Goal: Information Seeking & Learning: Learn about a topic

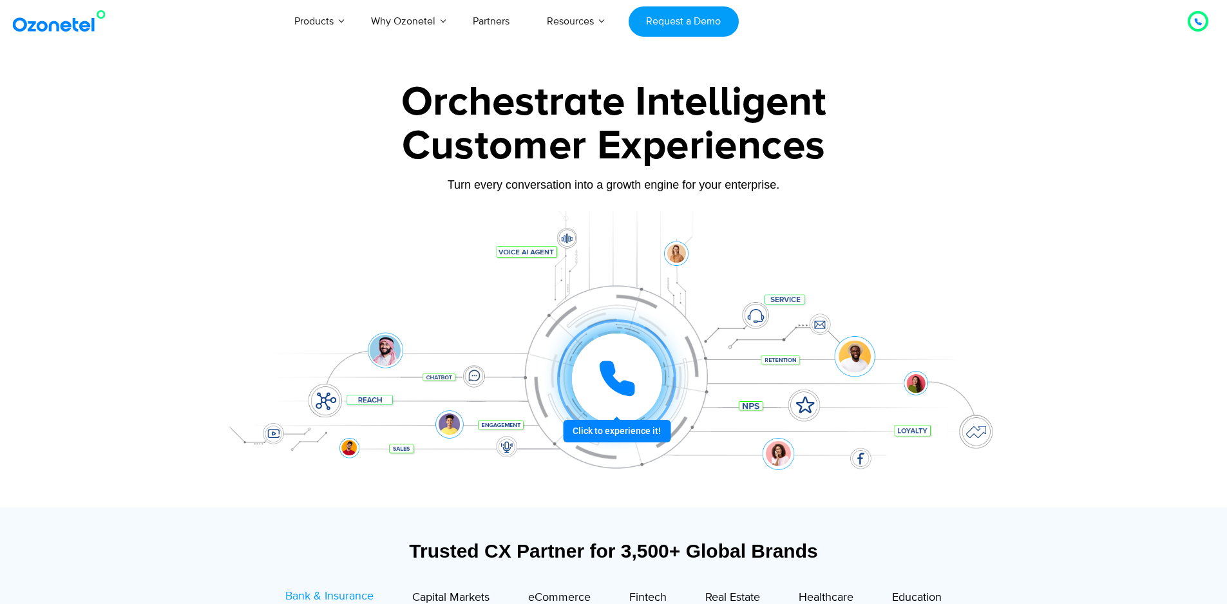
click at [618, 364] on icon at bounding box center [617, 378] width 39 height 39
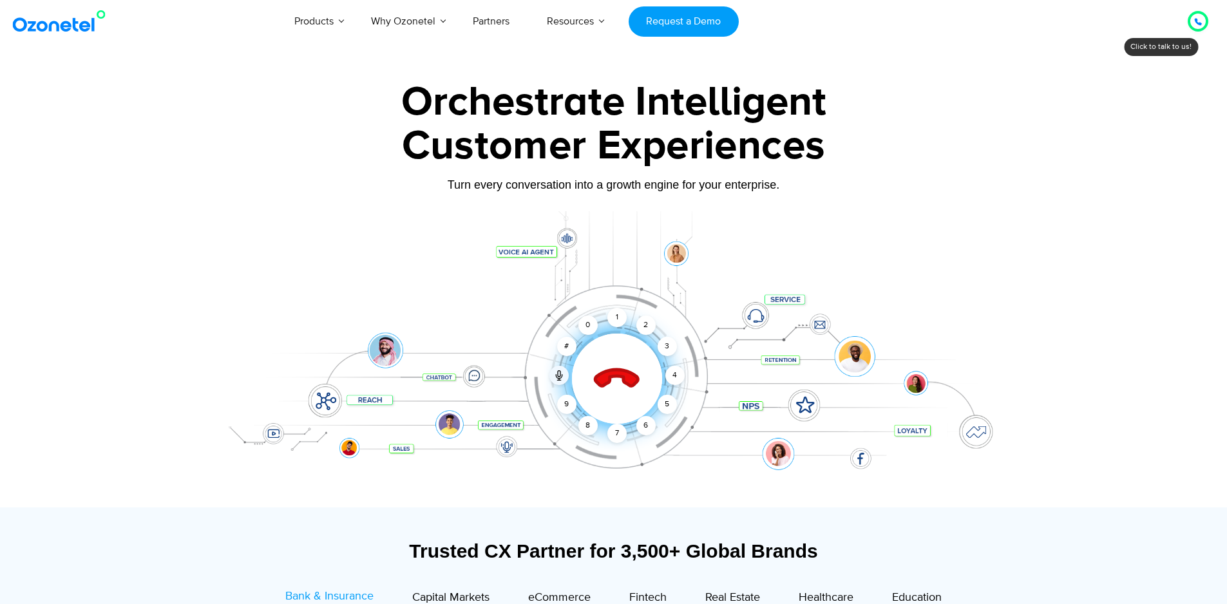
click at [611, 363] on icon at bounding box center [616, 379] width 55 height 55
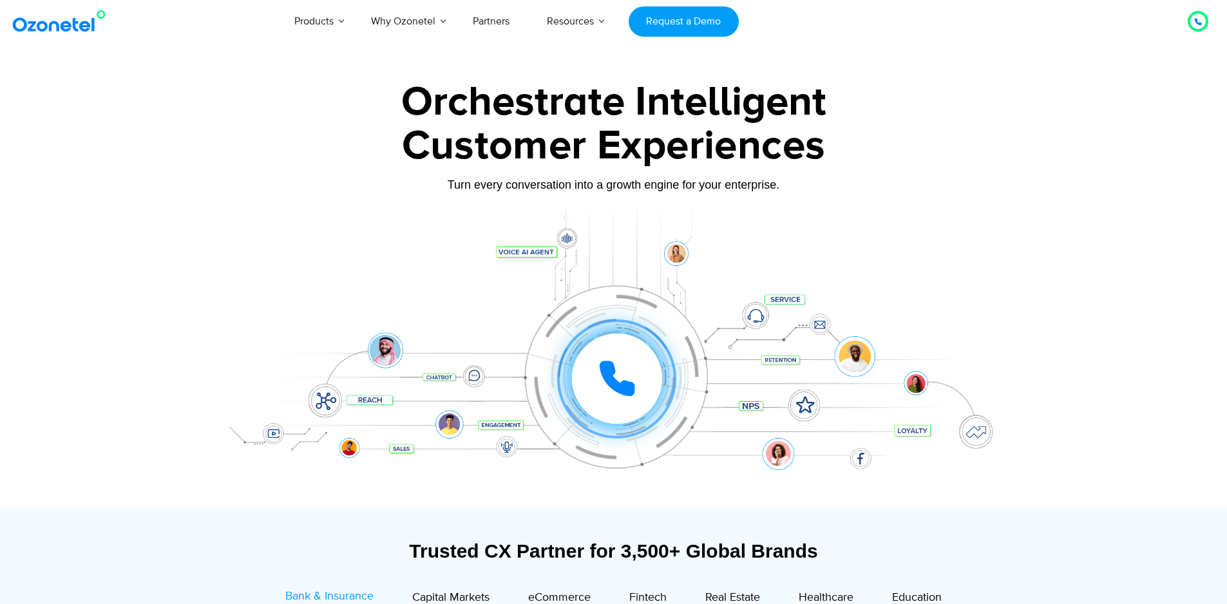
click at [382, 283] on div "Click to experience it! Call ended 1 2 3 4 5 6 7 8 9 # 0" at bounding box center [613, 352] width 805 height 219
click at [869, 102] on div "Orchestrate Intelligent" at bounding box center [613, 102] width 805 height 41
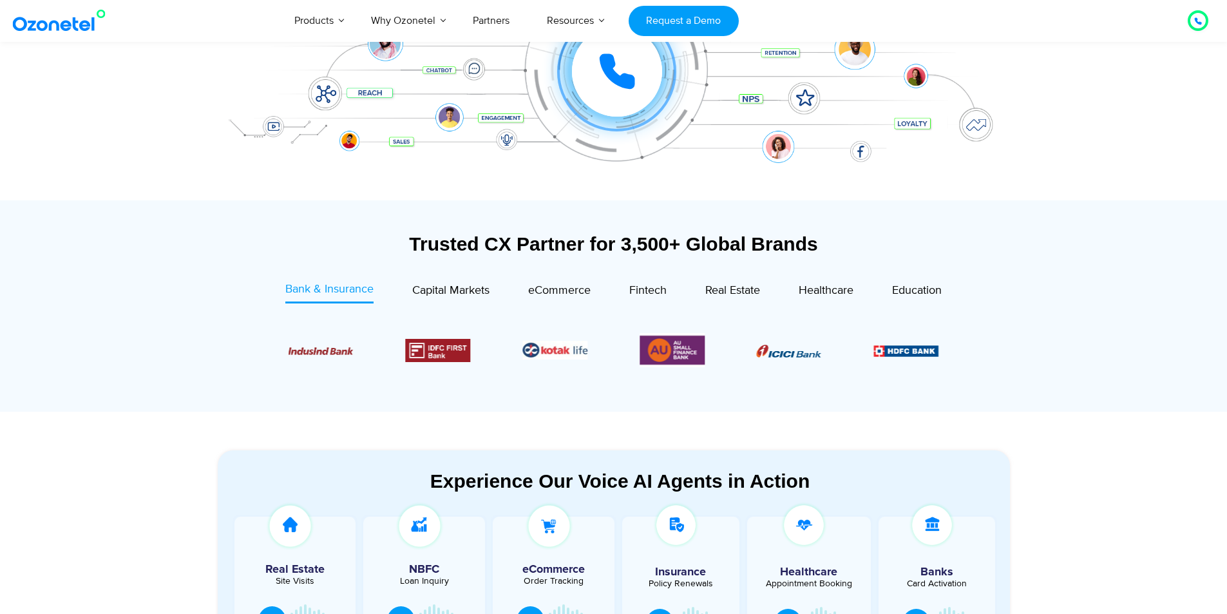
scroll to position [322, 0]
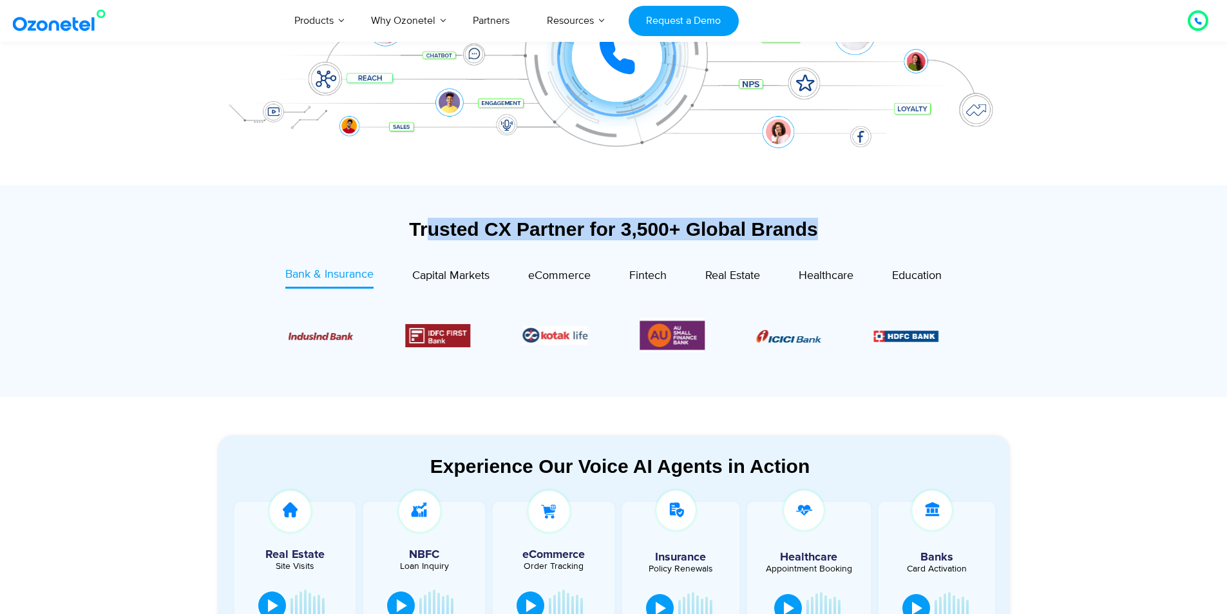
drag, startPoint x: 424, startPoint y: 225, endPoint x: 1026, endPoint y: 233, distance: 601.5
click at [1026, 233] on section "Trusted CX Partner for 3,500+ Global Brands Bank & Insurance Capital Markets" at bounding box center [613, 290] width 1227 height 211
click at [1111, 314] on section "Trusted CX Partner for 3,500+ Global Brands Bank & Insurance Capital Markets" at bounding box center [613, 290] width 1227 height 211
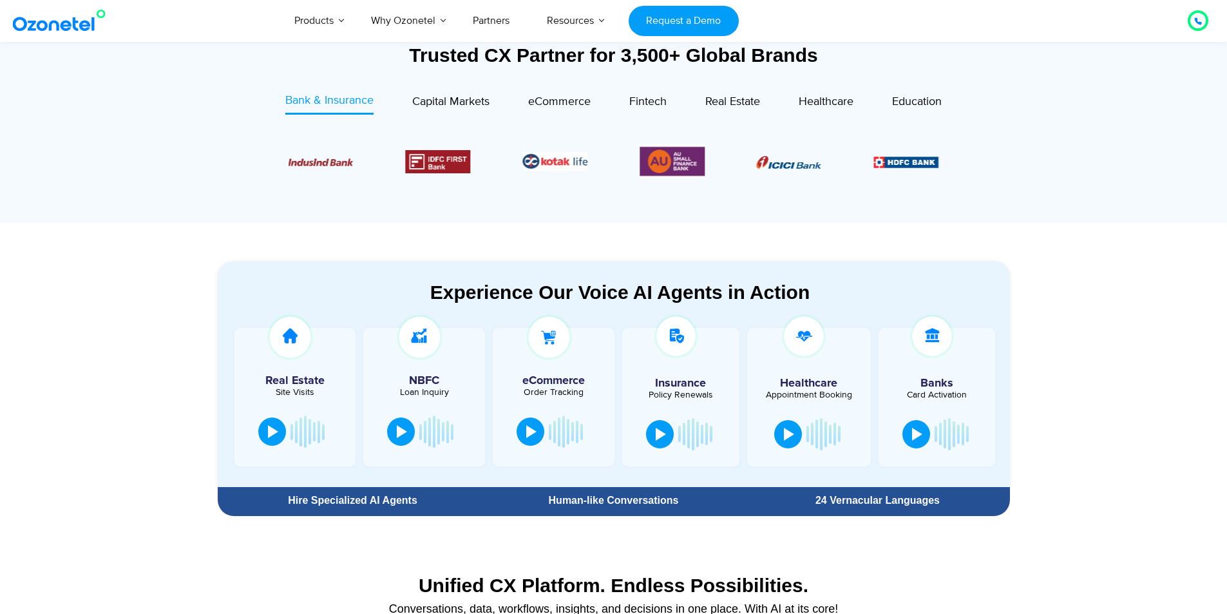
scroll to position [515, 0]
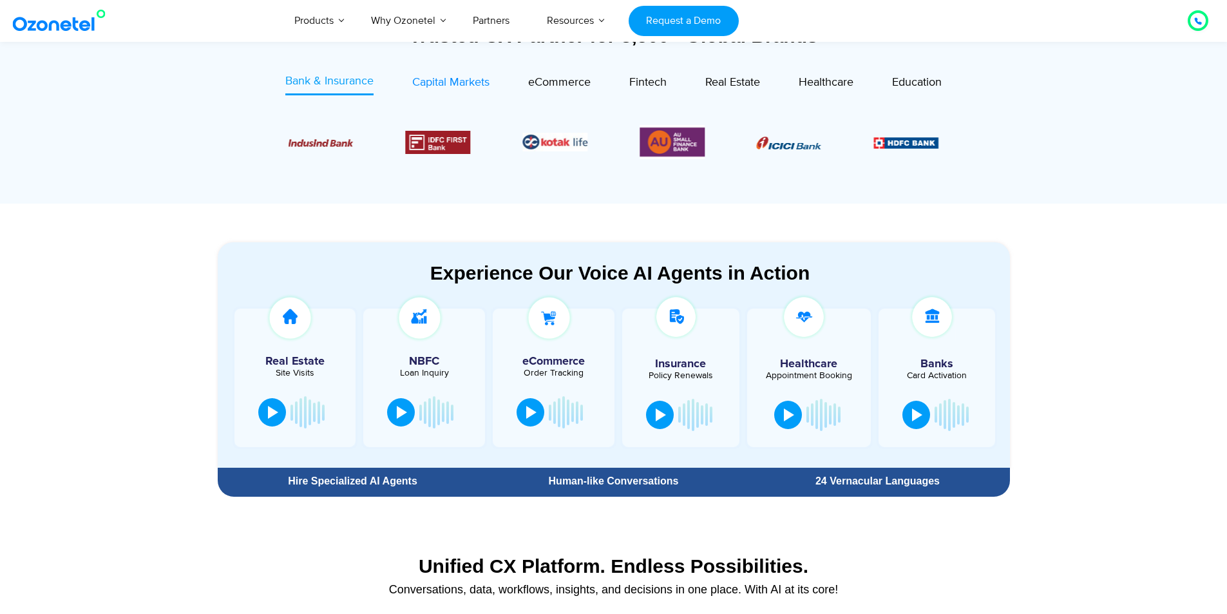
click at [463, 84] on span "Capital Markets" at bounding box center [450, 82] width 77 height 14
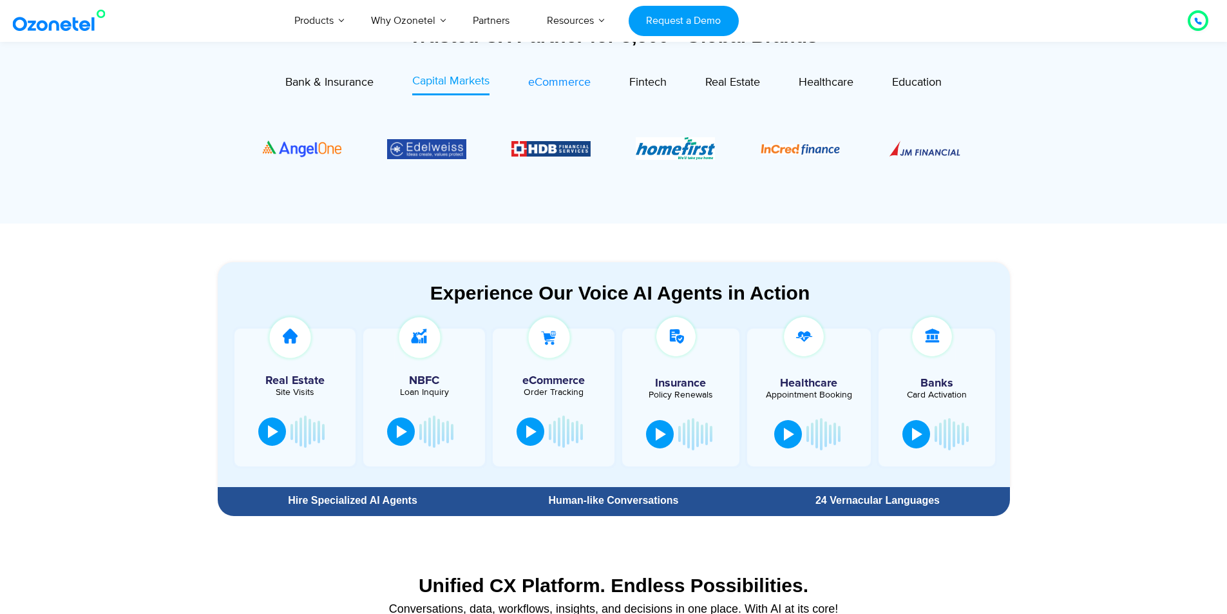
click at [540, 86] on span "eCommerce" at bounding box center [559, 82] width 62 height 14
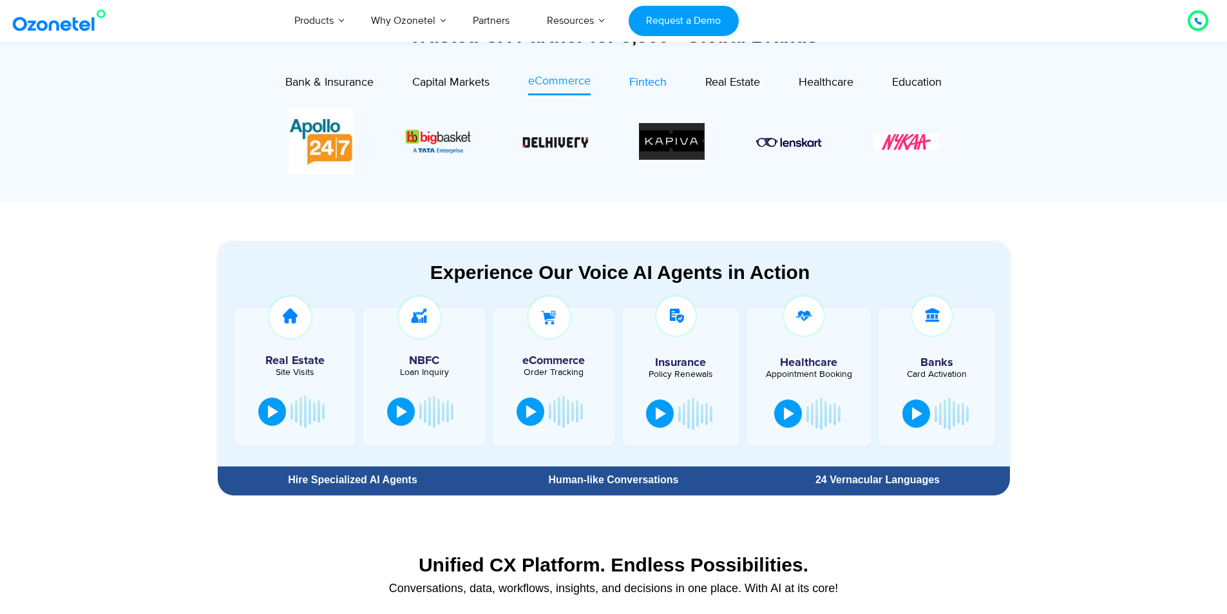
click at [663, 86] on span "Fintech" at bounding box center [647, 82] width 37 height 14
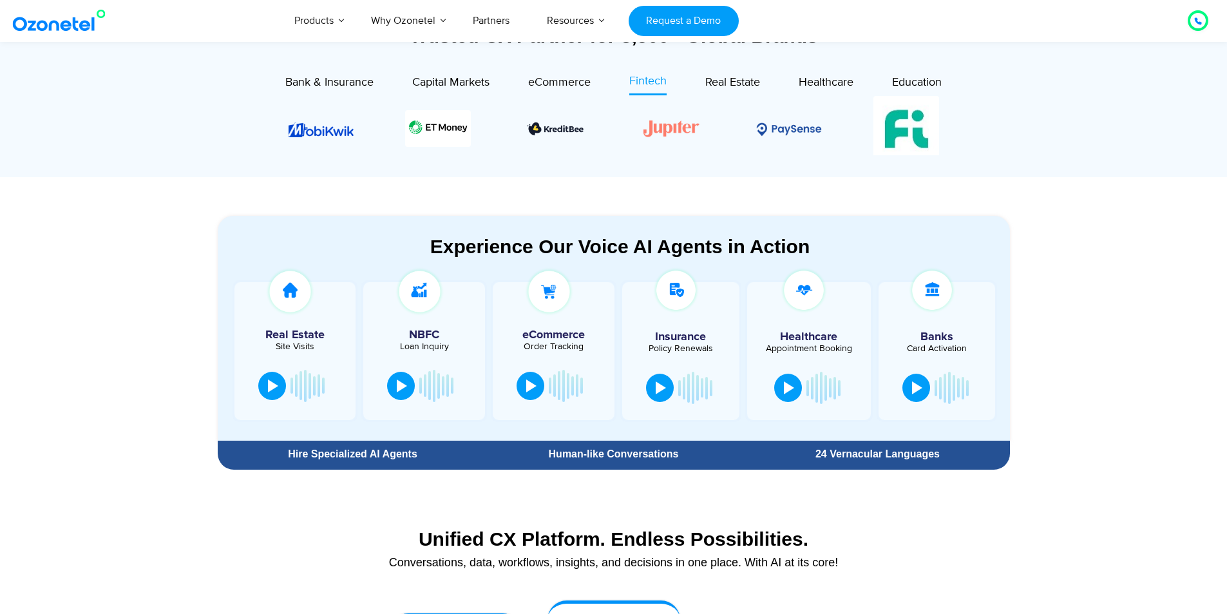
click at [1097, 415] on section "Experience Our Voice AI Agents in Action Real Estate Site Visits NBFC Loan Inqu…" at bounding box center [613, 326] width 1227 height 299
click at [739, 84] on span "Real Estate" at bounding box center [732, 82] width 55 height 14
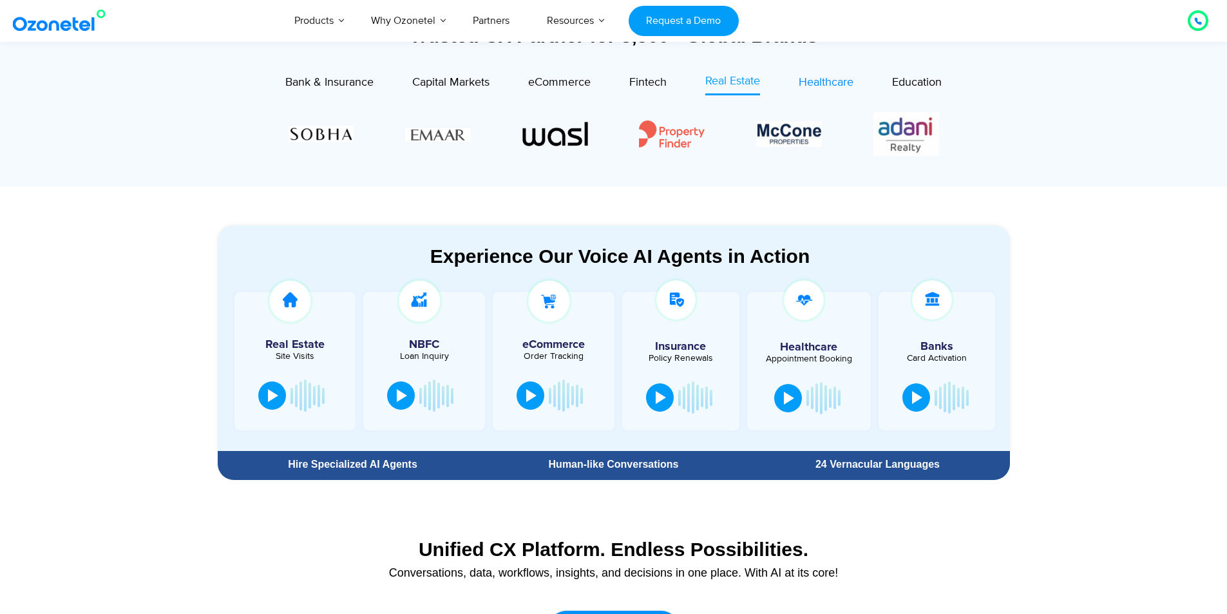
click at [820, 86] on span "Healthcare" at bounding box center [825, 82] width 55 height 14
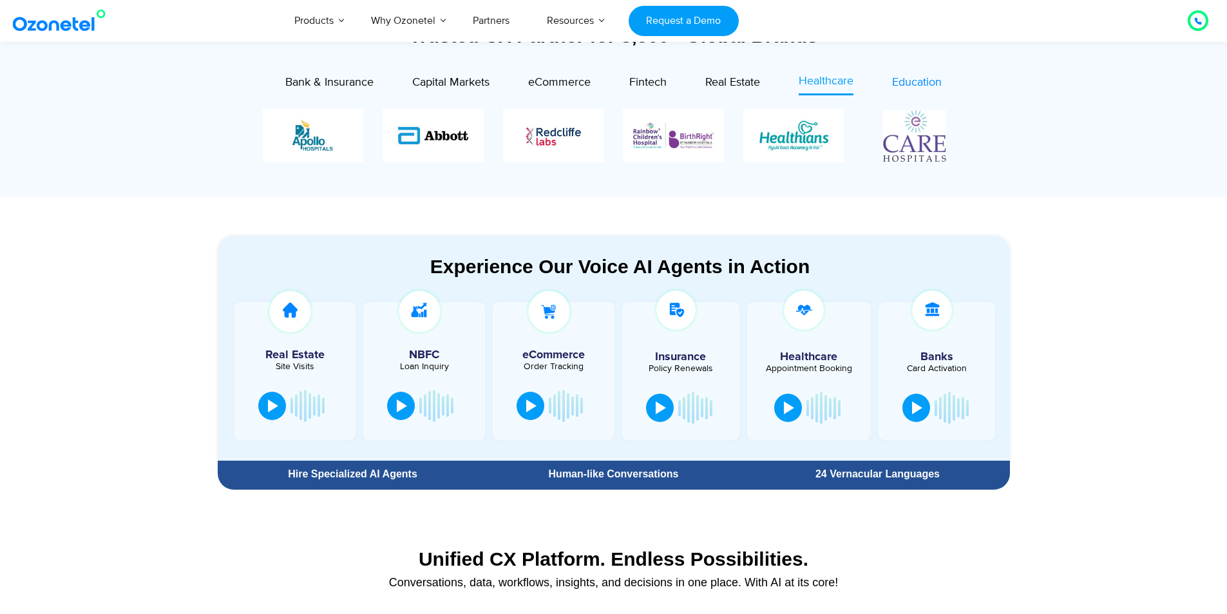
click at [917, 85] on span "Education" at bounding box center [917, 82] width 50 height 14
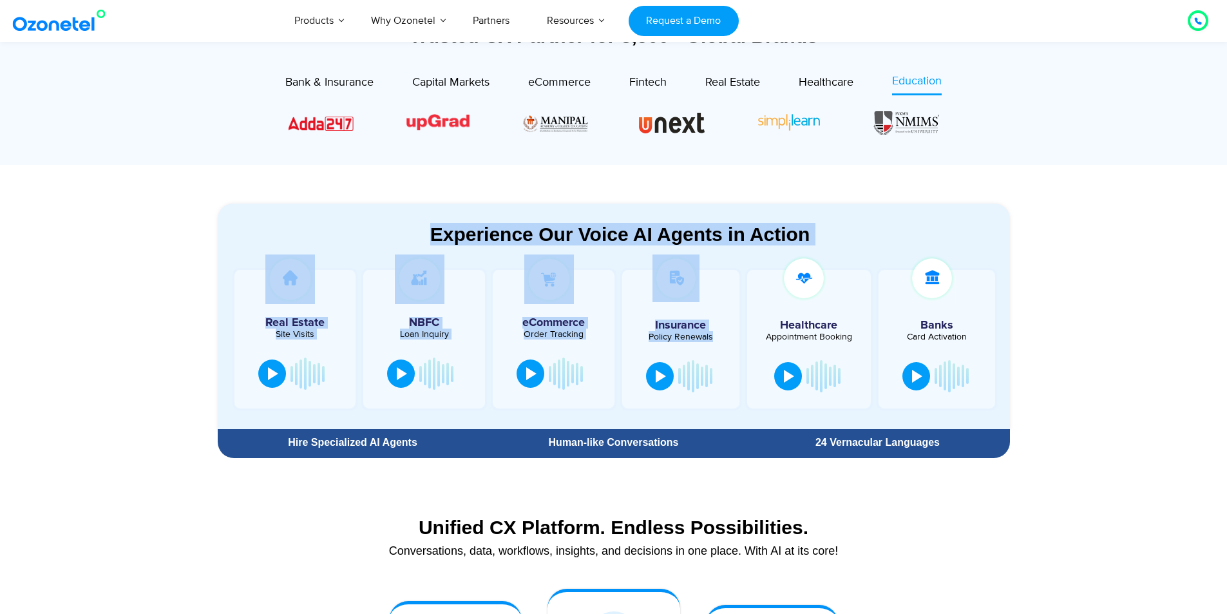
drag, startPoint x: 429, startPoint y: 234, endPoint x: 854, endPoint y: 252, distance: 426.0
click at [854, 252] on div "Experience Our Voice AI Agents in Action Real Estate Site Visits NBFC Loan Inqu…" at bounding box center [620, 326] width 779 height 206
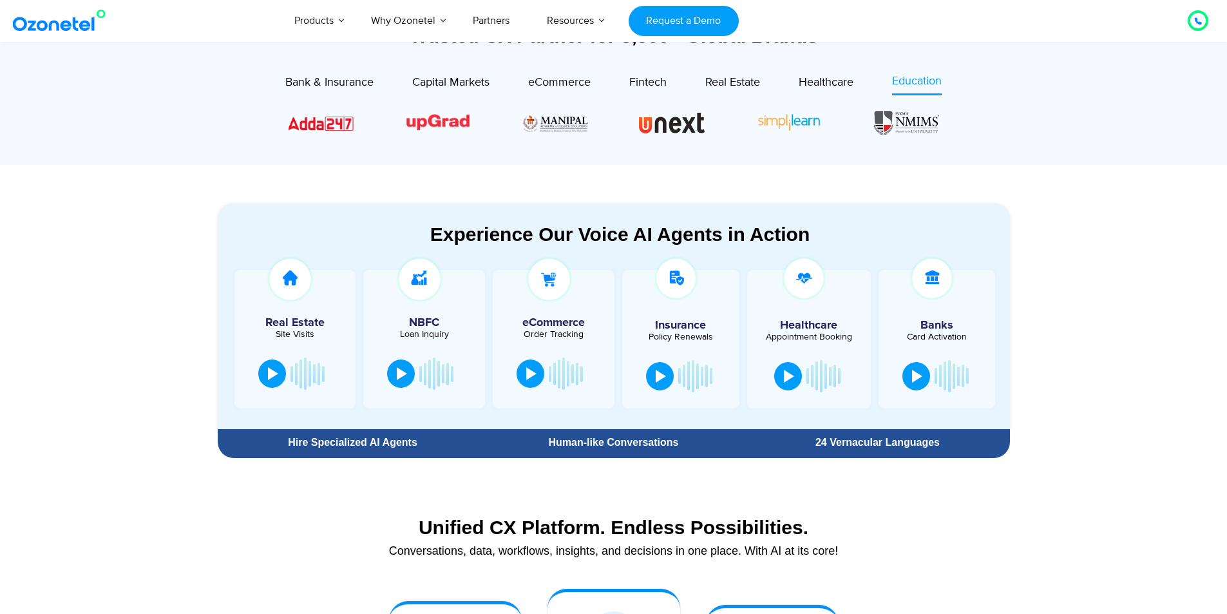
click at [974, 252] on div "Experience Our Voice AI Agents in Action Real Estate Site Visits NBFC Loan Inqu…" at bounding box center [620, 326] width 779 height 206
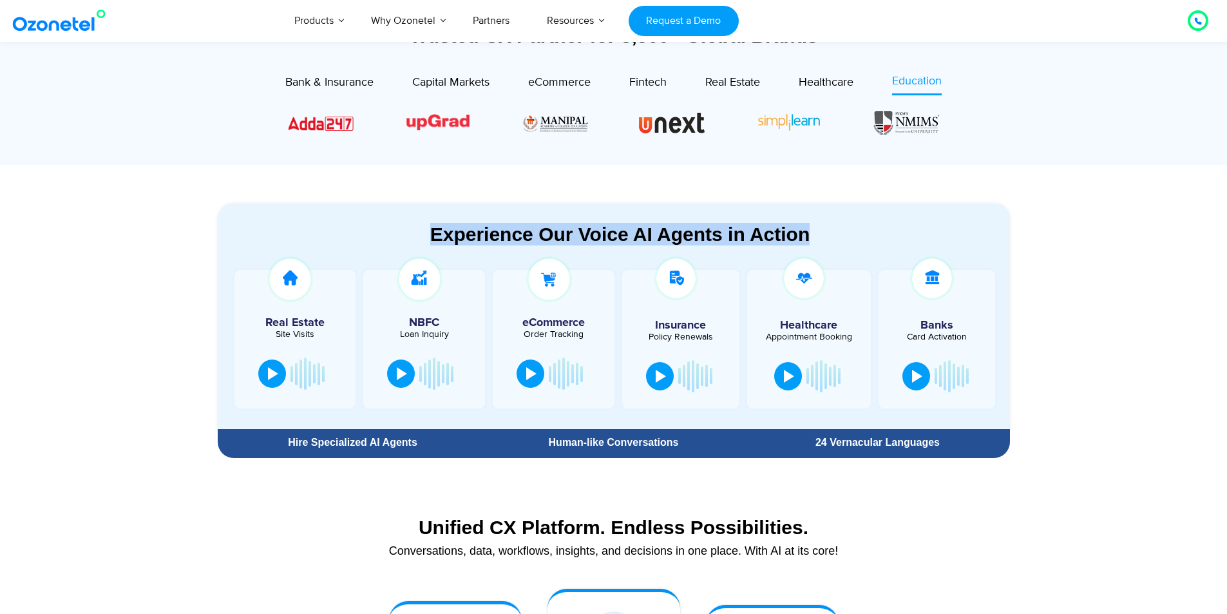
drag, startPoint x: 814, startPoint y: 231, endPoint x: 410, endPoint y: 233, distance: 403.7
click at [410, 233] on div "Experience Our Voice AI Agents in Action" at bounding box center [620, 234] width 779 height 23
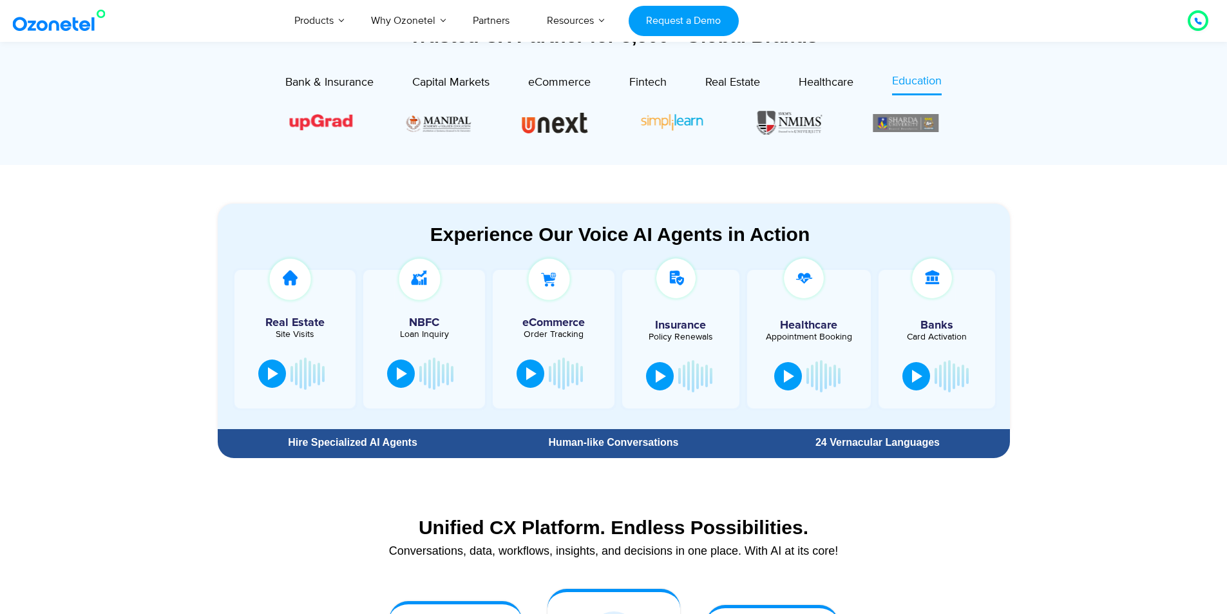
click at [1170, 258] on section "Experience Our Voice AI Agents in Action Real Estate Site Visits NBFC Loan Inqu…" at bounding box center [613, 314] width 1227 height 299
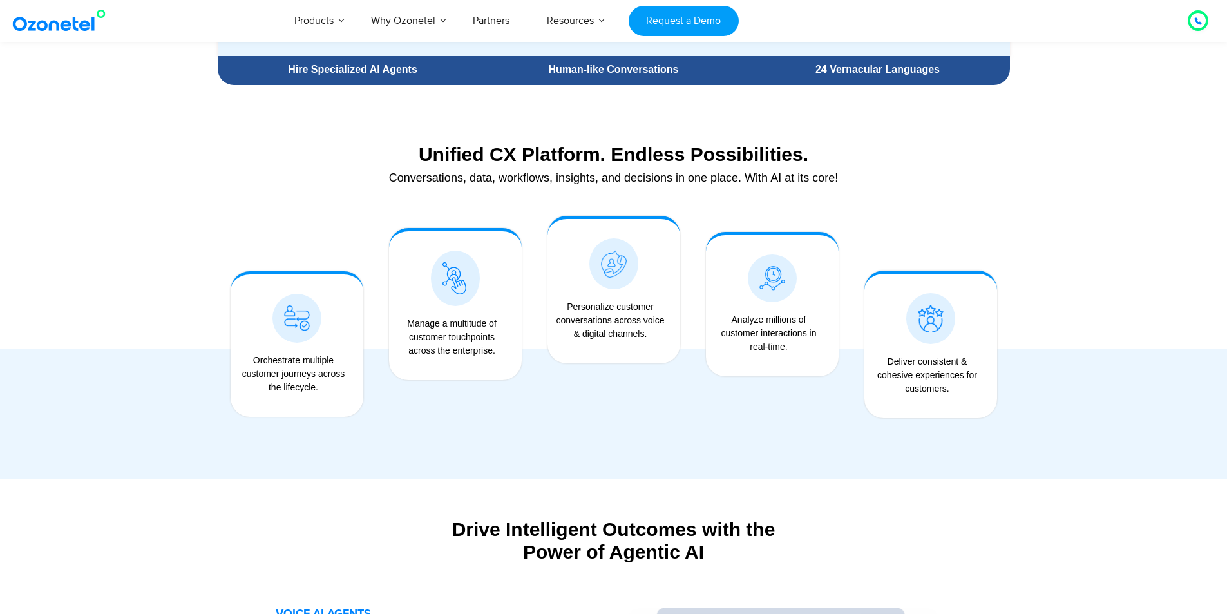
scroll to position [901, 0]
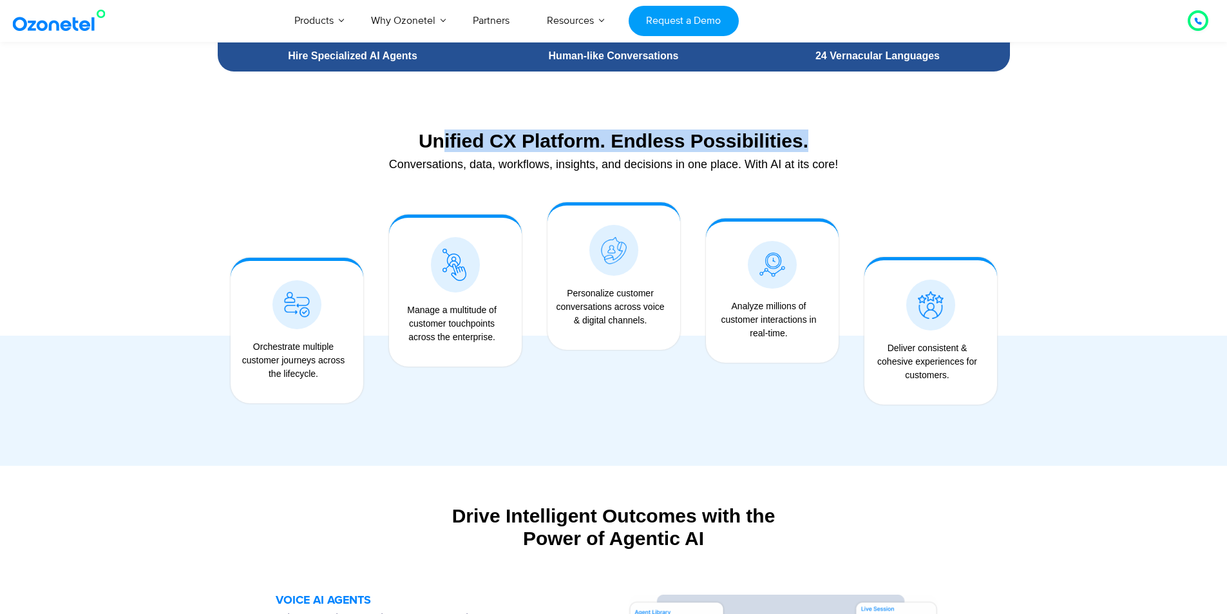
drag, startPoint x: 440, startPoint y: 132, endPoint x: 926, endPoint y: 140, distance: 485.6
click at [926, 140] on div "Unified CX Platform. Endless Possibilities." at bounding box center [613, 140] width 779 height 23
click at [926, 143] on div "Unified CX Platform. Endless Possibilities." at bounding box center [613, 140] width 779 height 23
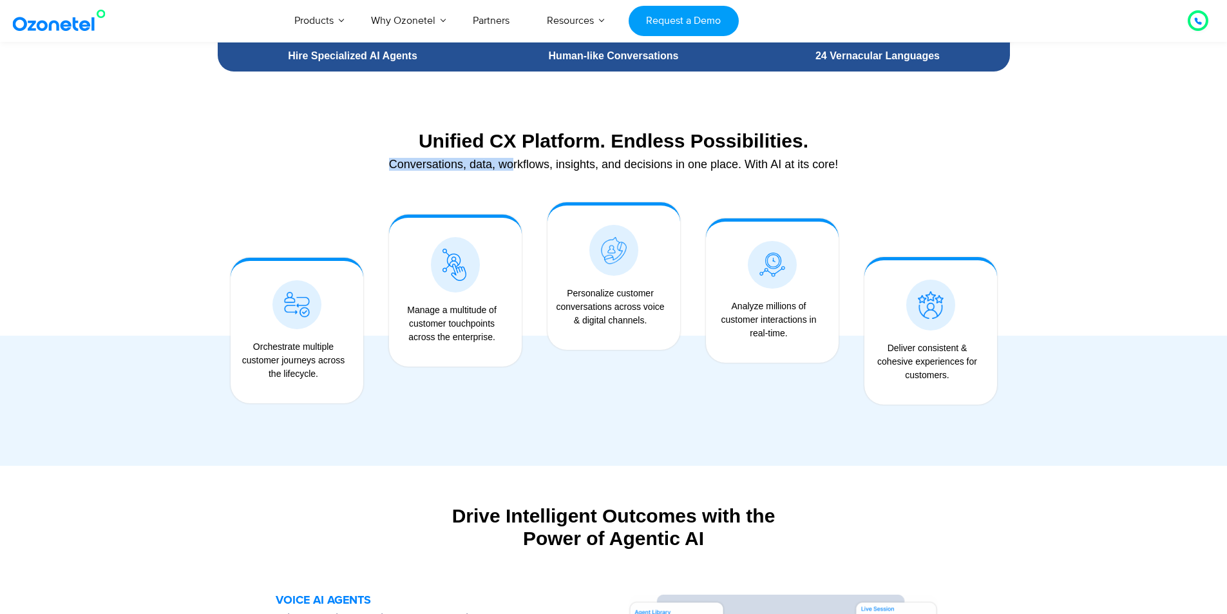
drag, startPoint x: 388, startPoint y: 163, endPoint x: 554, endPoint y: 162, distance: 166.1
click at [549, 164] on div "Conversations, data, workflows, insights, and decisions in one place. With AI a…" at bounding box center [613, 164] width 779 height 12
click at [522, 134] on div "Unified CX Platform. Endless Possibilities." at bounding box center [613, 140] width 779 height 23
drag, startPoint x: 490, startPoint y: 140, endPoint x: 520, endPoint y: 144, distance: 30.6
click at [520, 144] on div "Unified CX Platform. Endless Possibilities." at bounding box center [613, 140] width 779 height 23
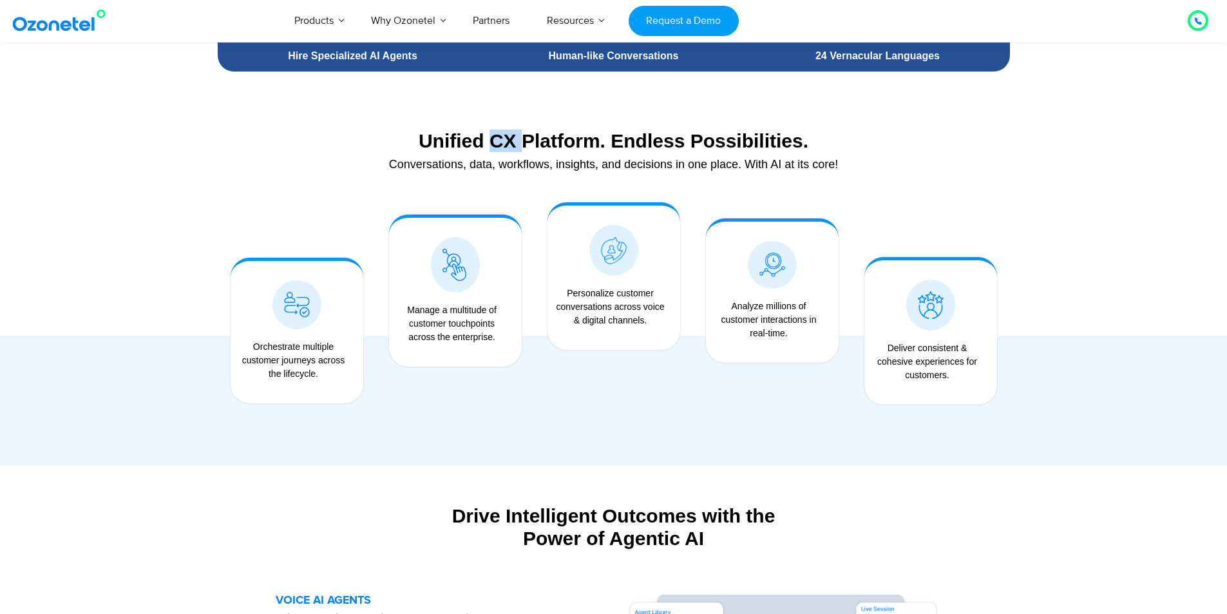
click at [516, 143] on div "Unified CX Platform. Endless Possibilities." at bounding box center [613, 140] width 779 height 23
drag, startPoint x: 487, startPoint y: 139, endPoint x: 594, endPoint y: 142, distance: 106.9
click at [594, 142] on div "Unified CX Platform. Endless Possibilities." at bounding box center [613, 140] width 779 height 23
copy div "CX Platform"
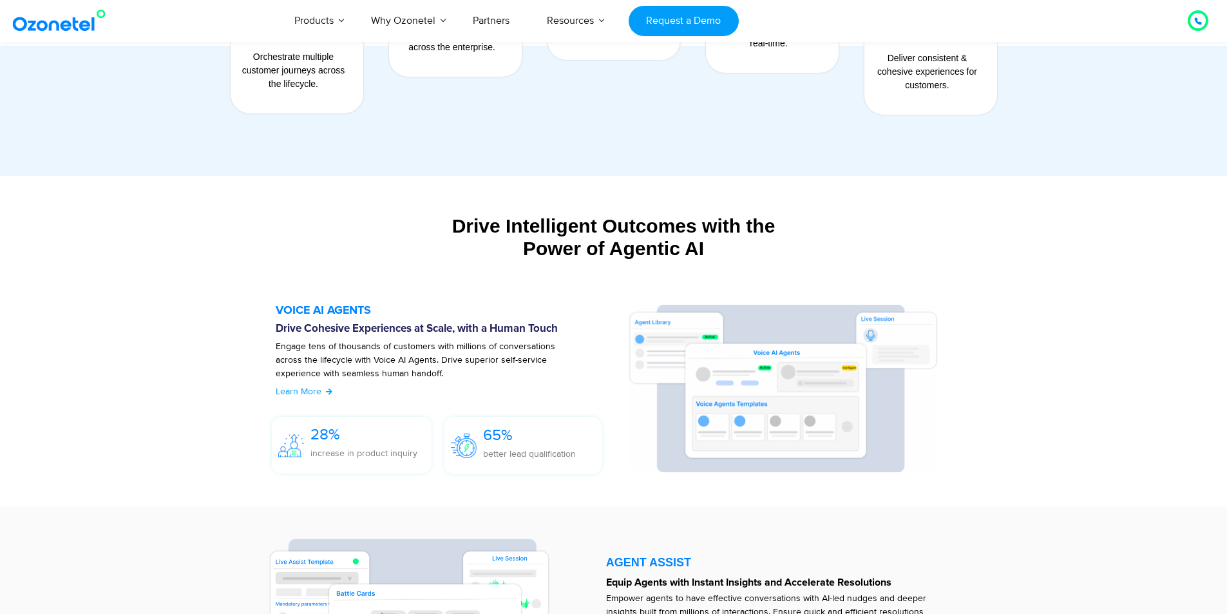
scroll to position [1288, 0]
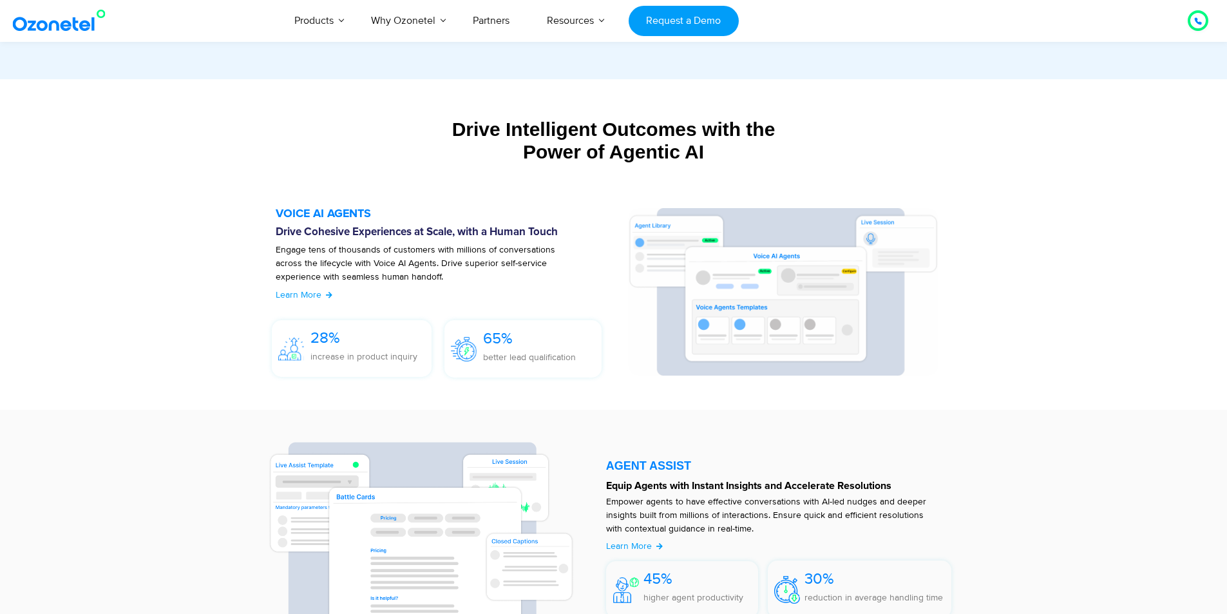
click at [976, 308] on section "VOICE AI AGENTS Drive Cohesive Experiences at Scale, with a Human Touch Engage …" at bounding box center [614, 295] width 728 height 201
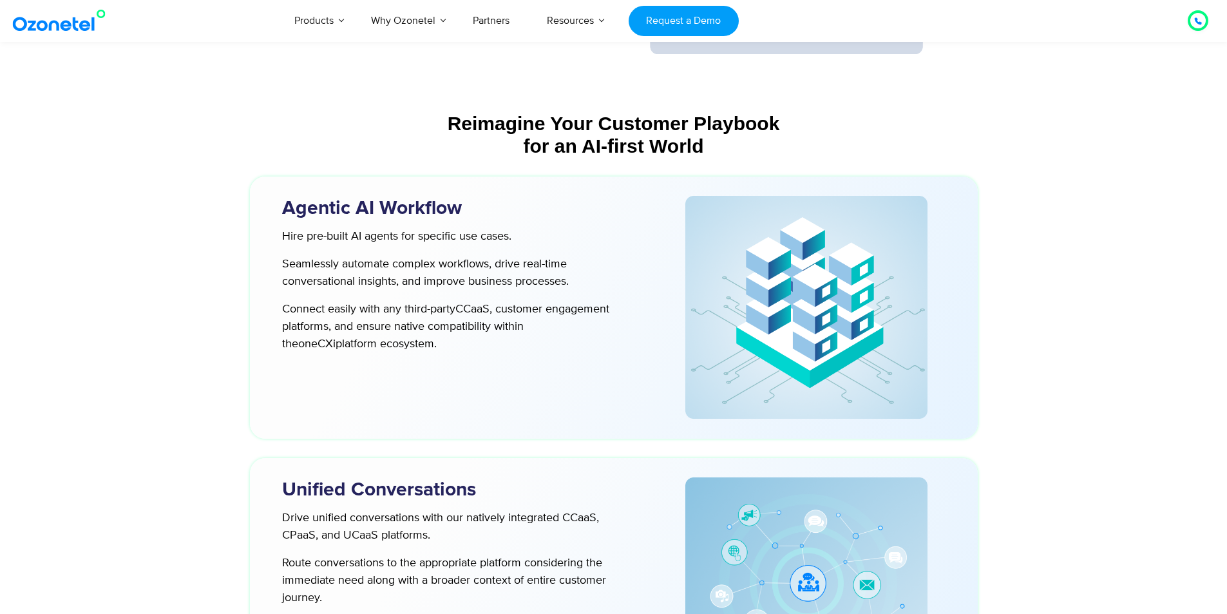
scroll to position [3155, 0]
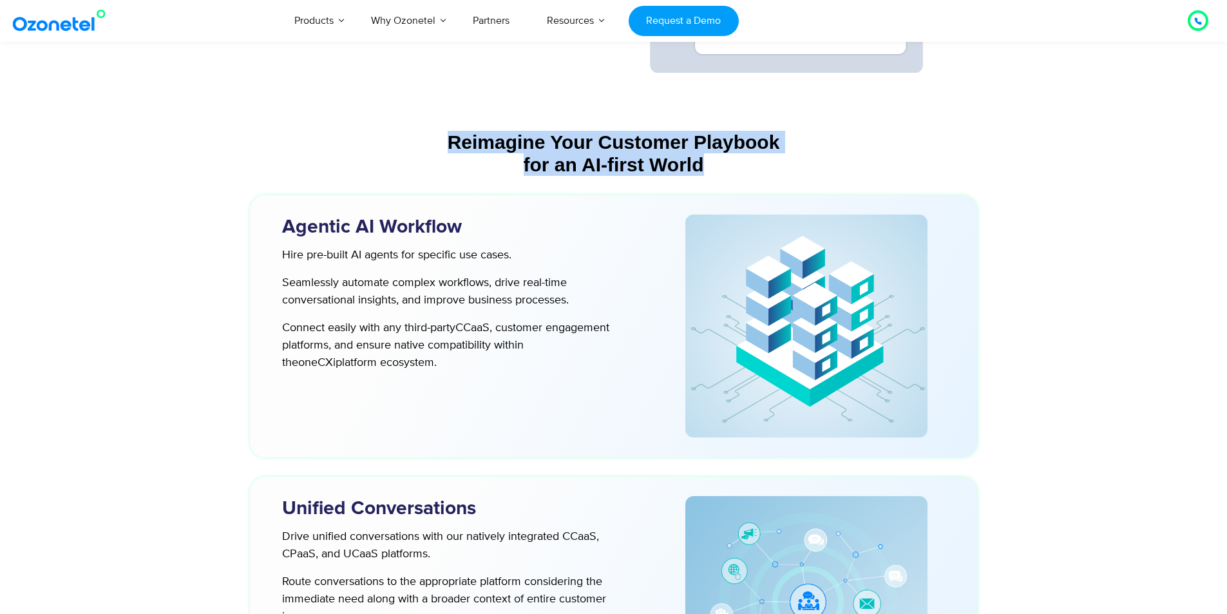
drag, startPoint x: 446, startPoint y: 136, endPoint x: 819, endPoint y: 168, distance: 374.9
click at [819, 168] on div "Reimagine Your Customer Playbook for an AI-first World" at bounding box center [613, 153] width 715 height 45
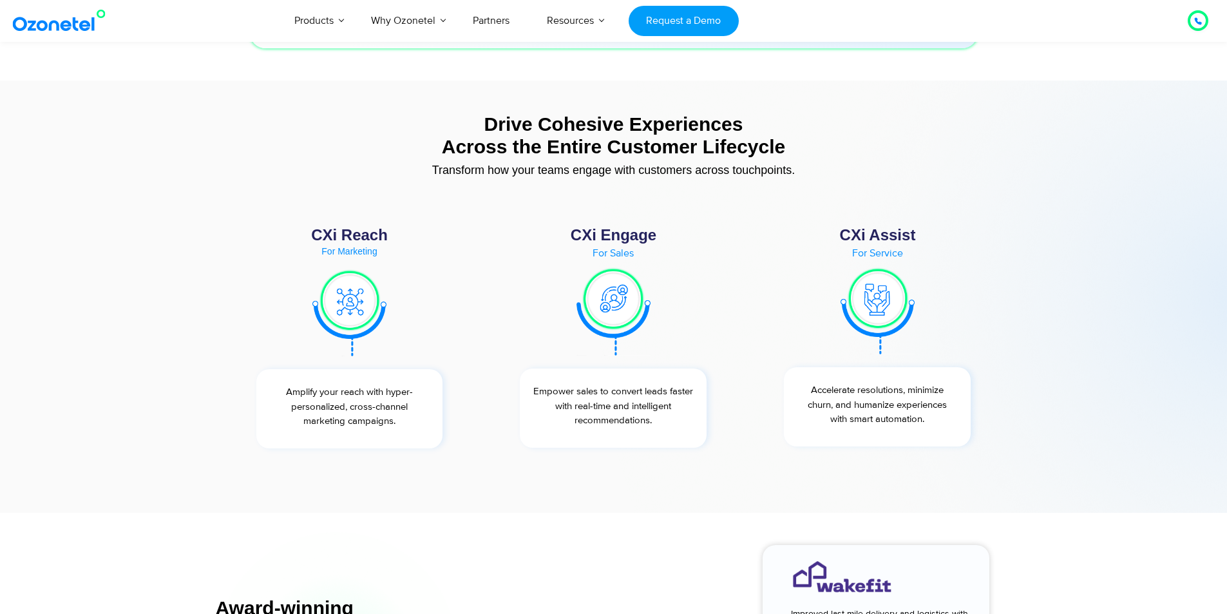
scroll to position [4636, 0]
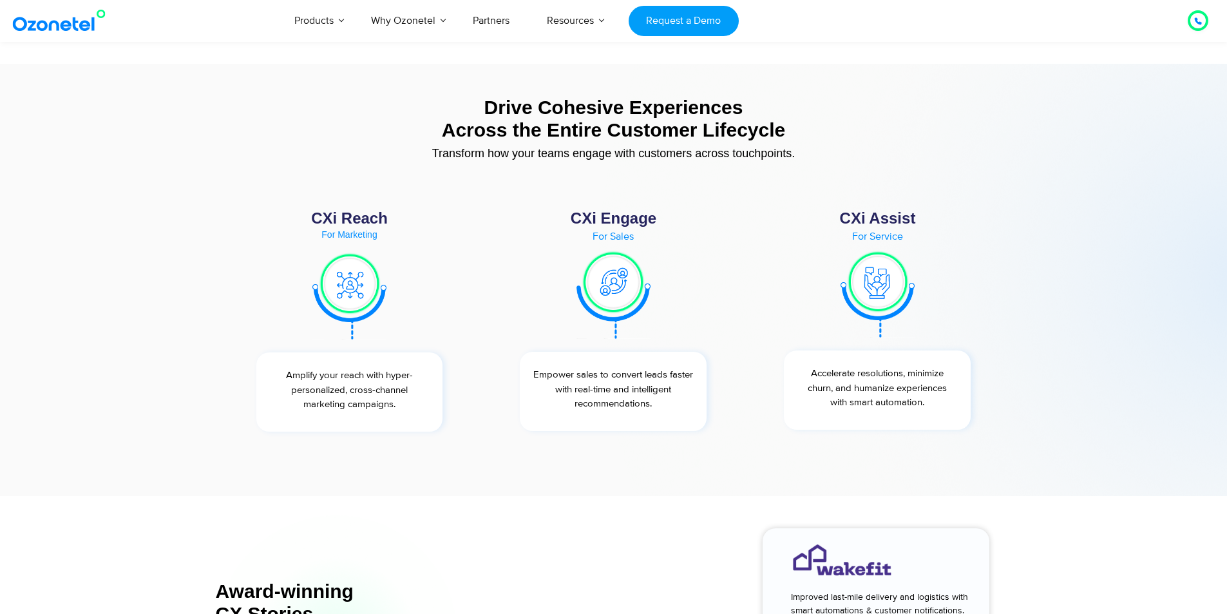
drag, startPoint x: 488, startPoint y: 108, endPoint x: 791, endPoint y: 128, distance: 304.0
click at [791, 128] on div "Drive Cohesive Experiences Across the Entire Customer Lifecycle" at bounding box center [613, 118] width 779 height 45
click at [911, 148] on div "Transform how your teams engage with customers across touchpoints." at bounding box center [613, 153] width 779 height 12
drag, startPoint x: 486, startPoint y: 108, endPoint x: 784, endPoint y: 126, distance: 298.7
click at [784, 126] on div "Drive Cohesive Experiences Across the Entire Customer Lifecycle" at bounding box center [613, 118] width 779 height 45
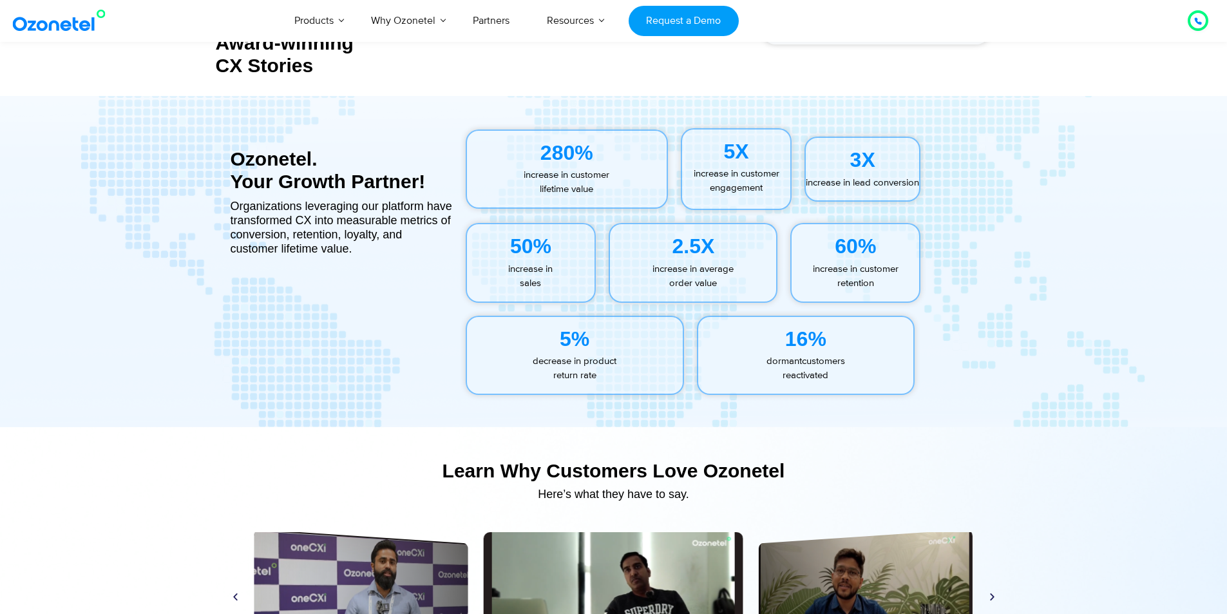
scroll to position [5666, 0]
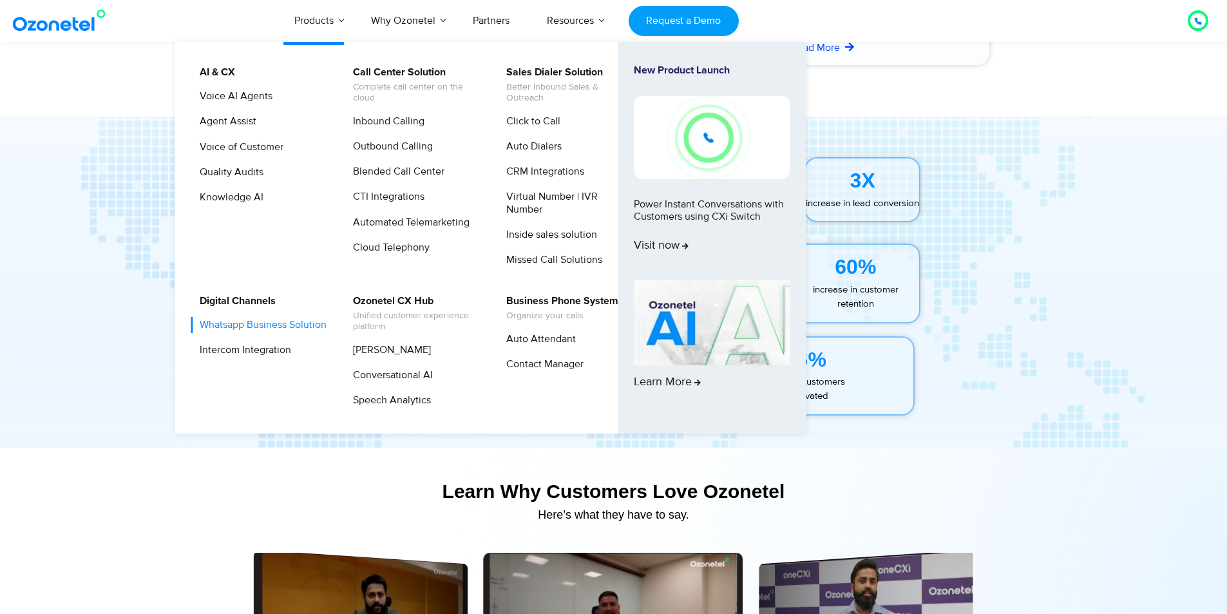
click at [254, 327] on link "Whatsapp Business Solution" at bounding box center [259, 325] width 137 height 16
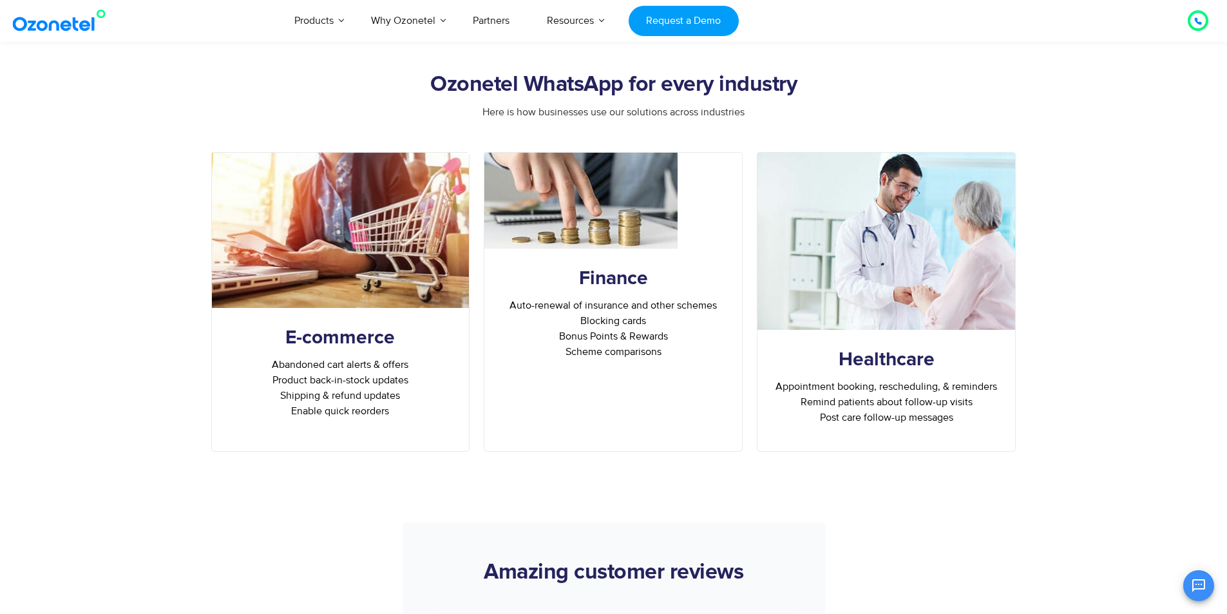
scroll to position [3774, 0]
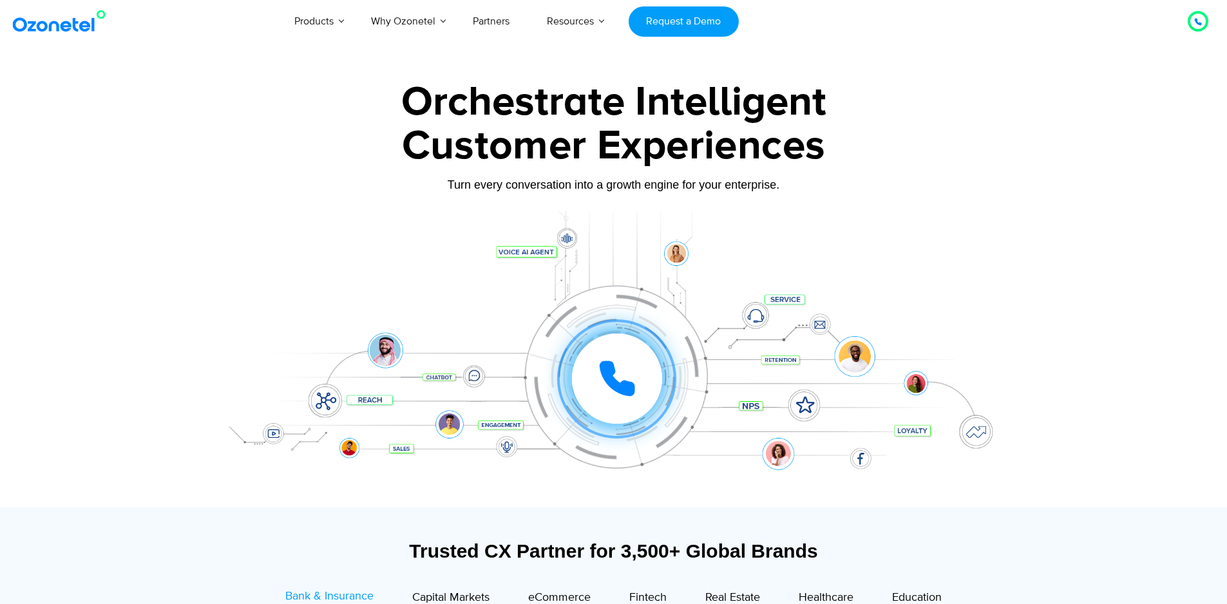
click at [1051, 183] on div at bounding box center [613, 288] width 1227 height 439
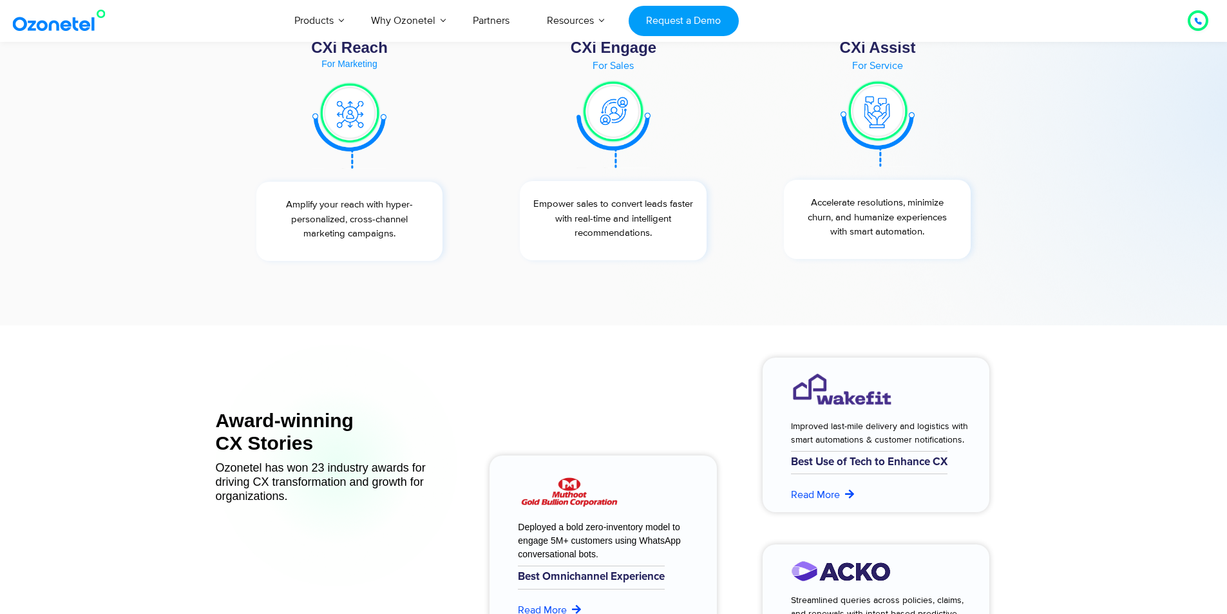
scroll to position [4958, 0]
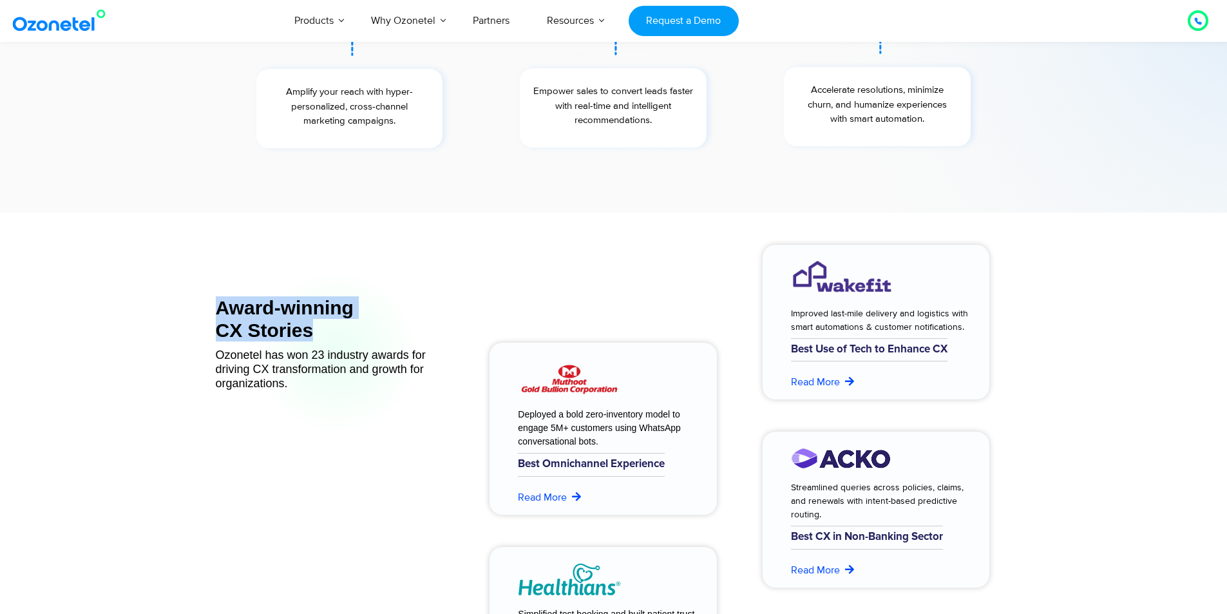
drag, startPoint x: 217, startPoint y: 307, endPoint x: 413, endPoint y: 325, distance: 197.2
click at [413, 325] on div "Award-winning CX Stories" at bounding box center [337, 318] width 242 height 45
click at [1085, 287] on section "Award-winning CX Stories Ozonetel has won 23 industry awards for driving CX tra…" at bounding box center [613, 537] width 1227 height 651
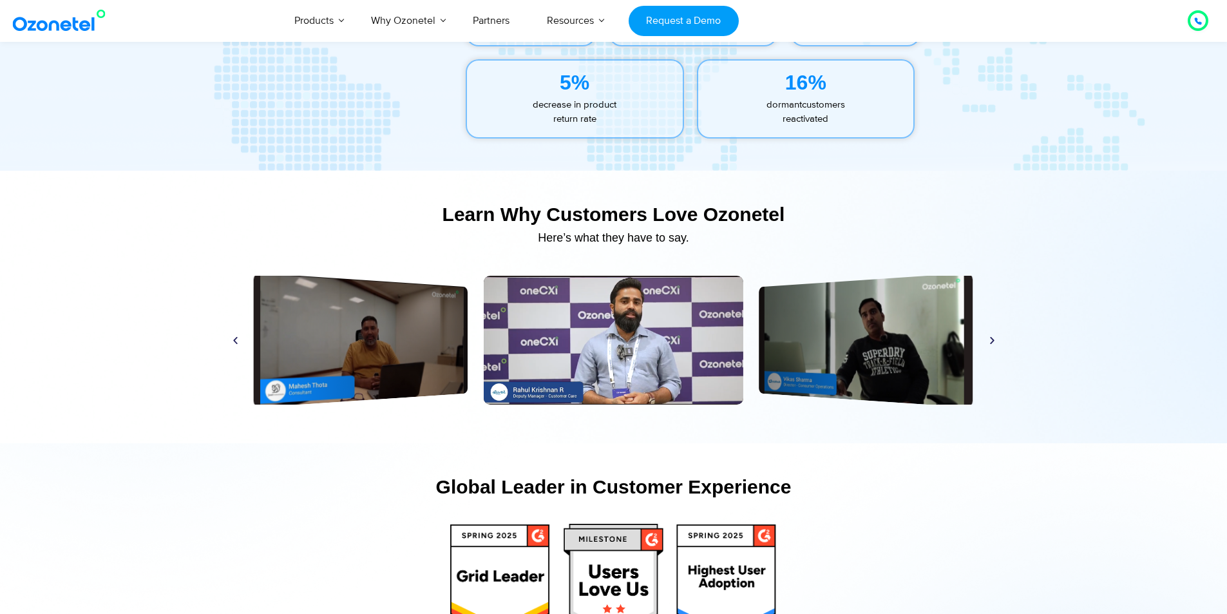
scroll to position [6053, 0]
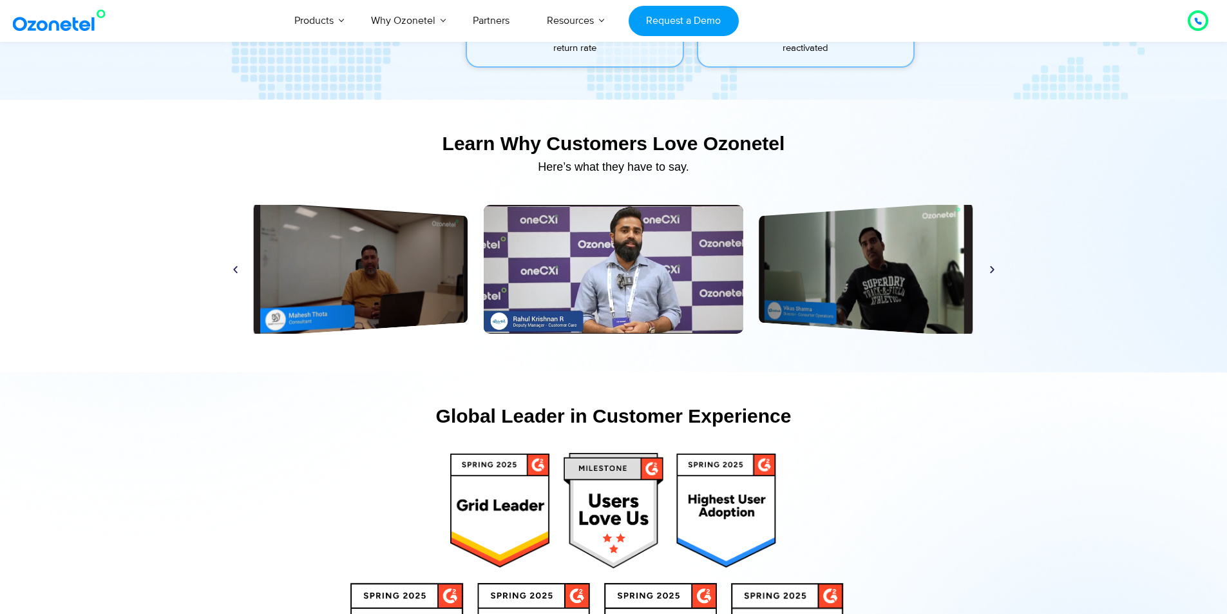
click at [992, 269] on icon "Next slide" at bounding box center [992, 269] width 10 height 10
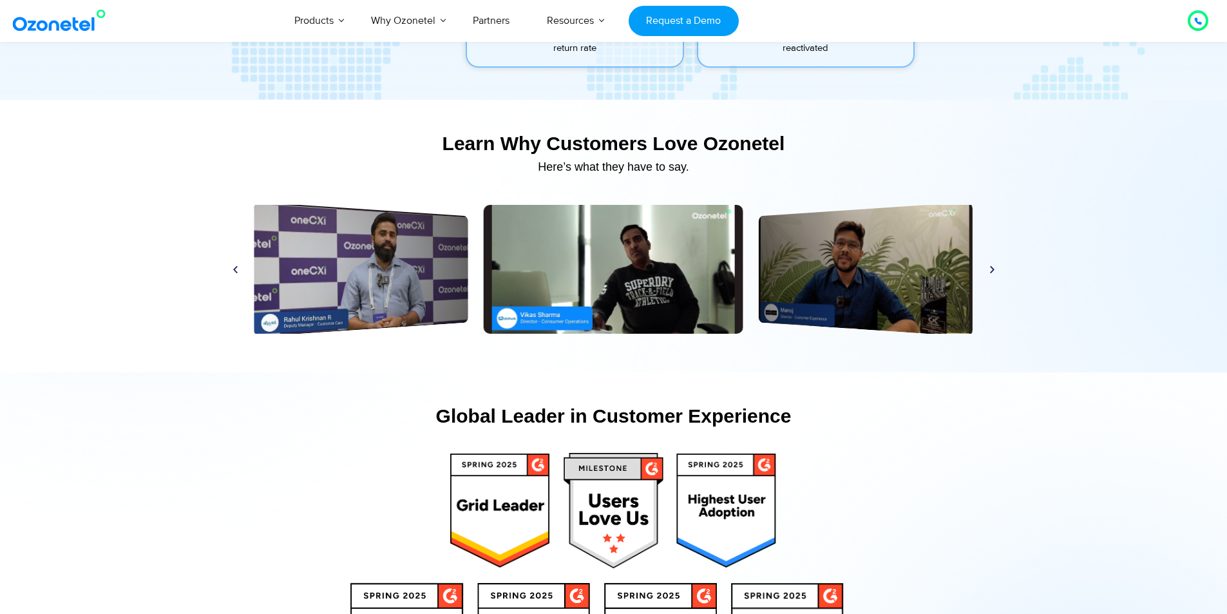
click at [992, 269] on icon "Next slide" at bounding box center [992, 269] width 10 height 10
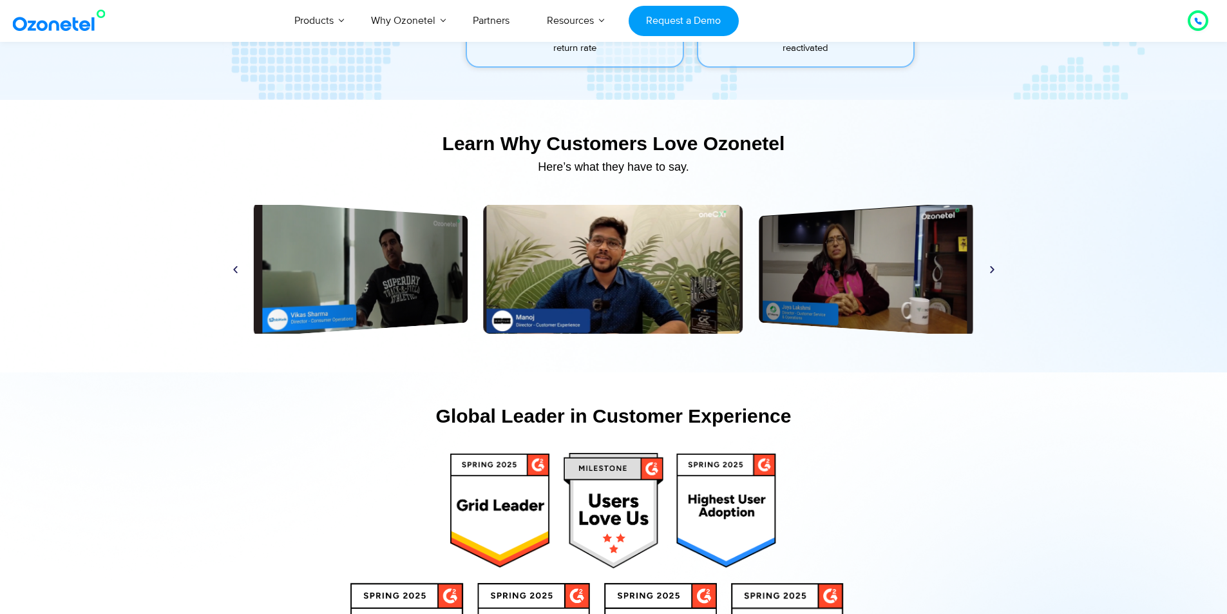
click at [992, 269] on icon "Next slide" at bounding box center [992, 269] width 10 height 10
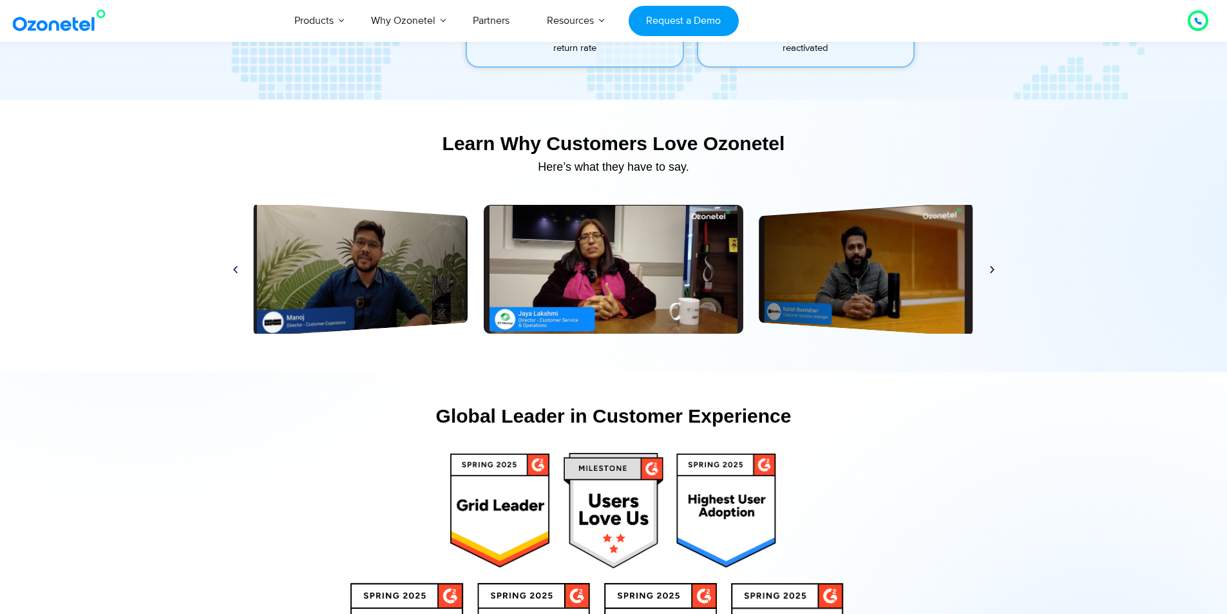
click at [992, 269] on icon "Next slide" at bounding box center [992, 269] width 10 height 10
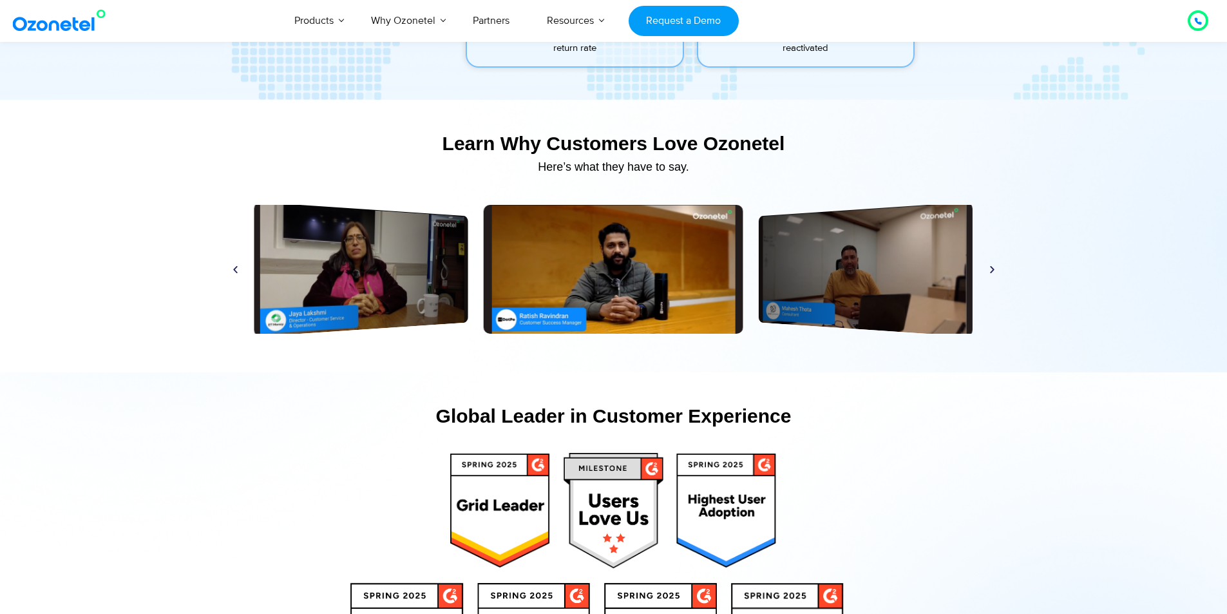
click at [992, 269] on icon "Next slide" at bounding box center [992, 269] width 10 height 10
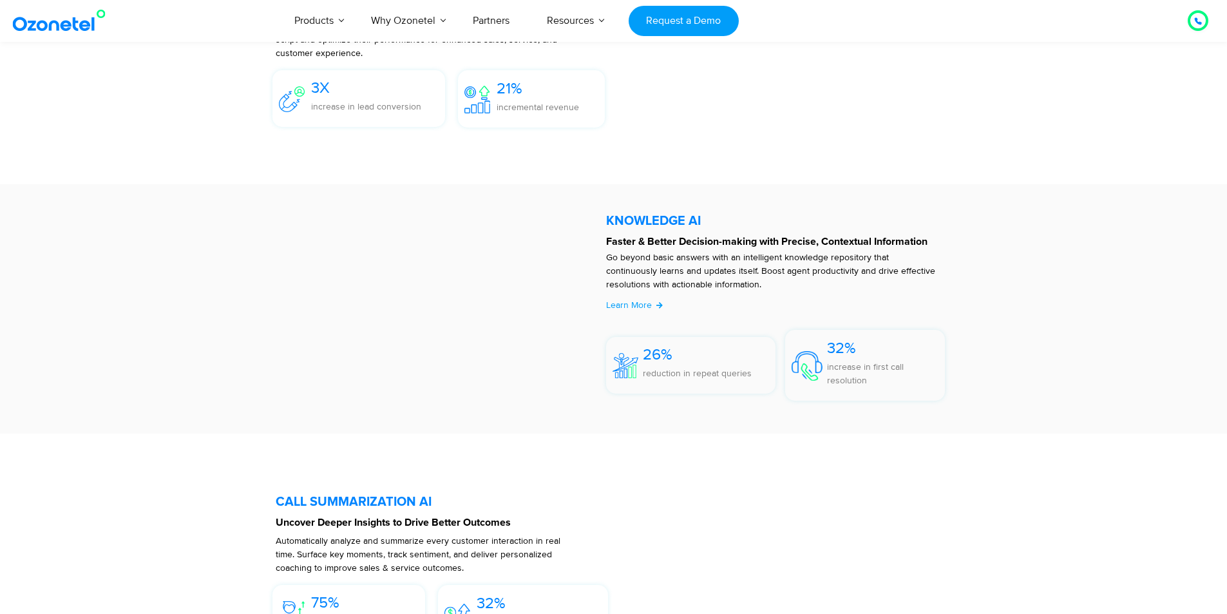
scroll to position [2449, 0]
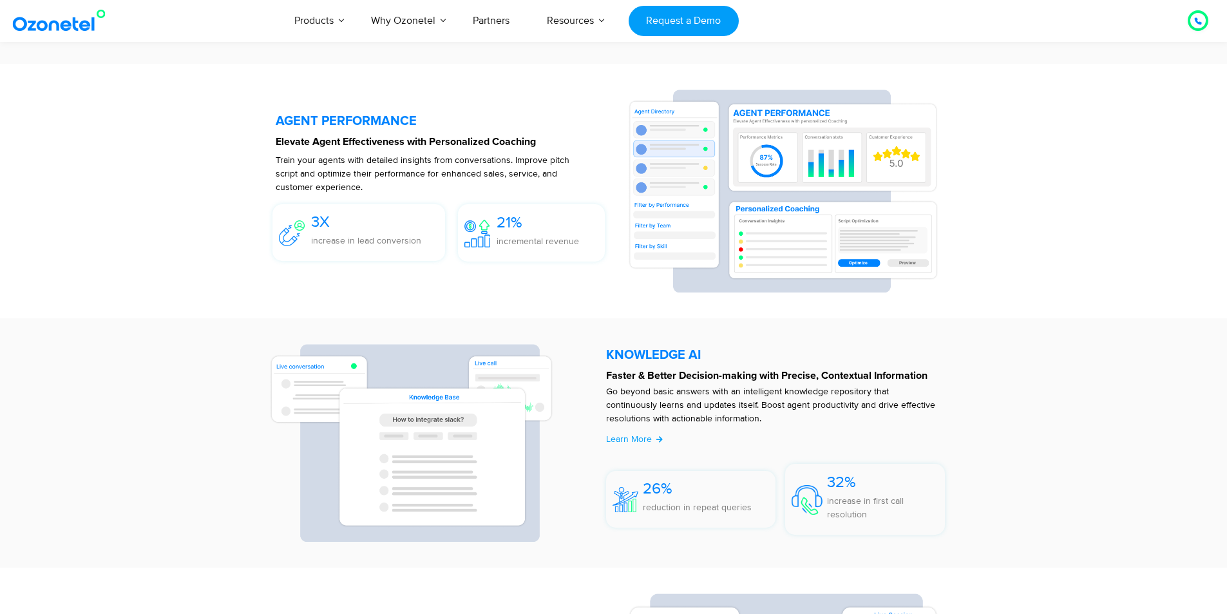
drag, startPoint x: 1051, startPoint y: 277, endPoint x: 1016, endPoint y: 206, distance: 78.9
click at [1051, 277] on section "AGENT PERFORMANCE Elevate Agent Effectiveness with Personalized Coaching Train …" at bounding box center [613, 191] width 1227 height 254
